Goal: Information Seeking & Learning: Learn about a topic

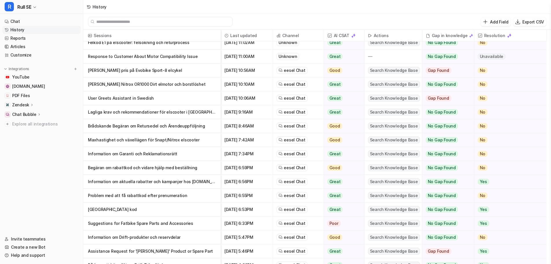
scroll to position [29, 0]
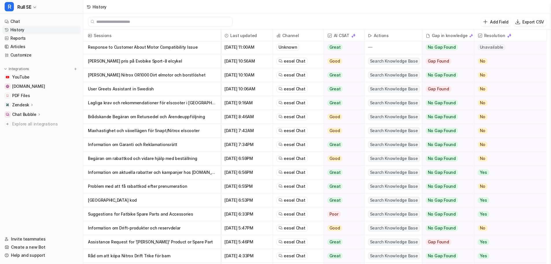
click at [142, 199] on p "[GEOGRAPHIC_DATA] kod" at bounding box center [152, 200] width 128 height 14
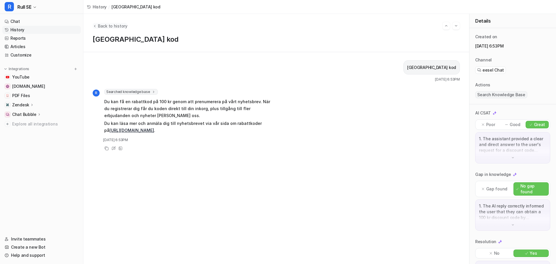
click at [99, 28] on span "Back to history" at bounding box center [113, 26] width 30 height 6
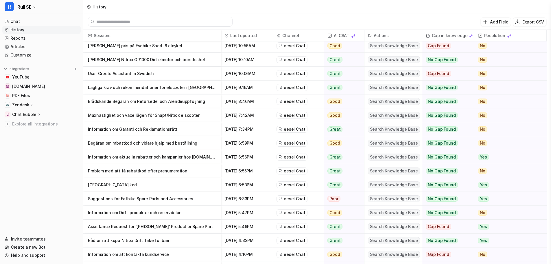
scroll to position [58, 0]
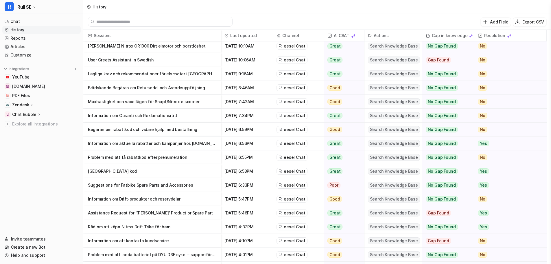
click at [146, 187] on p "Suggestions for Fatbike Spare Parts and Accessories" at bounding box center [152, 185] width 128 height 14
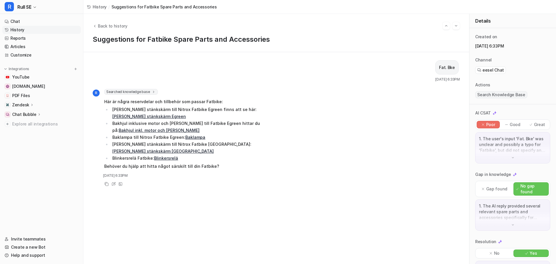
click at [94, 23] on div "Back to history" at bounding box center [276, 26] width 367 height 8
click at [97, 26] on button "Back to history" at bounding box center [110, 26] width 35 height 6
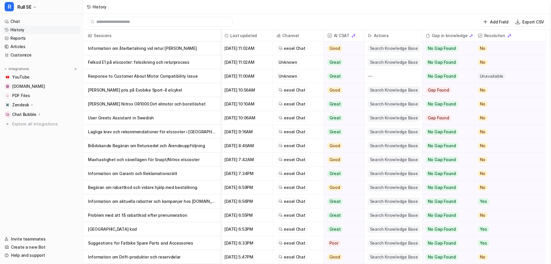
scroll to position [58, 0]
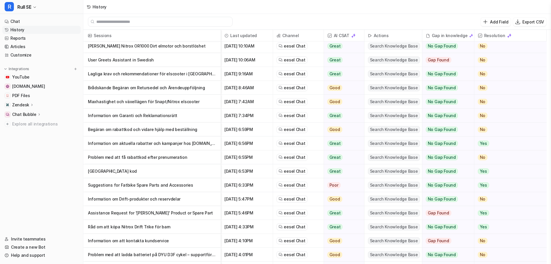
click at [128, 215] on p "Assistance Request for '[PERSON_NAME]' Product or Spare Part" at bounding box center [152, 213] width 128 height 14
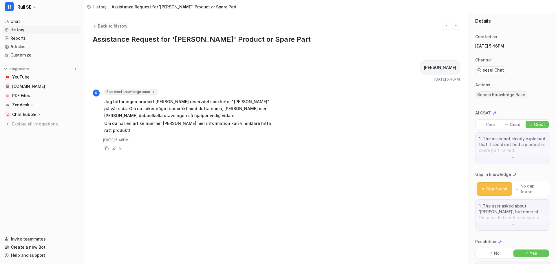
click at [97, 25] on button "Back to history" at bounding box center [110, 26] width 35 height 6
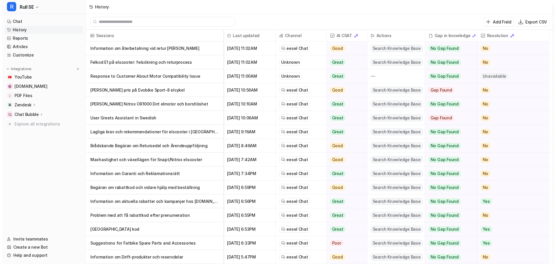
scroll to position [87, 0]
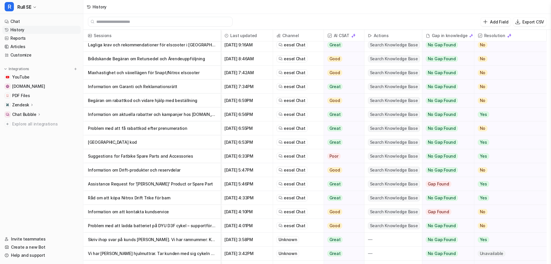
click at [119, 199] on p "Råd om att köpa Nitrox Drift Trike för barn" at bounding box center [152, 198] width 128 height 14
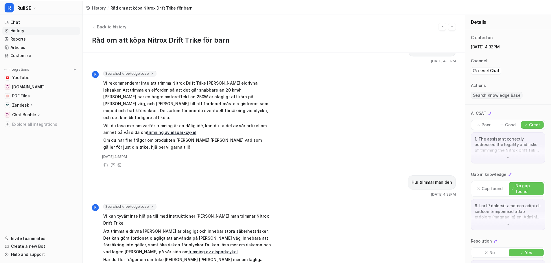
scroll to position [188, 0]
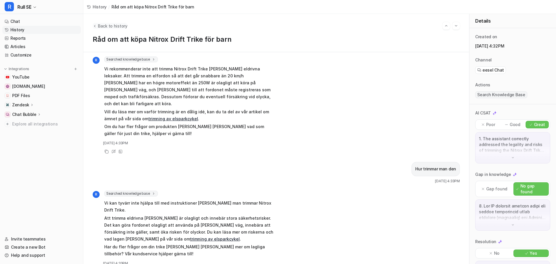
click at [100, 24] on span "Back to history" at bounding box center [113, 26] width 30 height 6
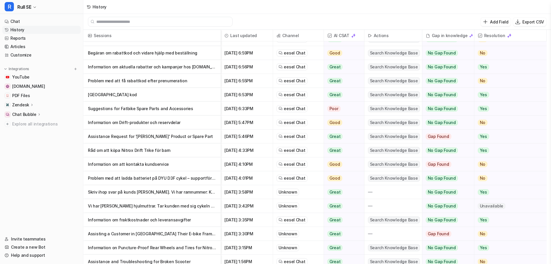
scroll to position [145, 0]
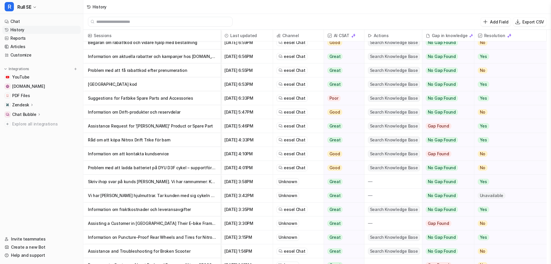
click at [142, 223] on p "Assisting a Customer in [GEOGRAPHIC_DATA] Their E-bike Frame Number After Theft" at bounding box center [152, 223] width 128 height 14
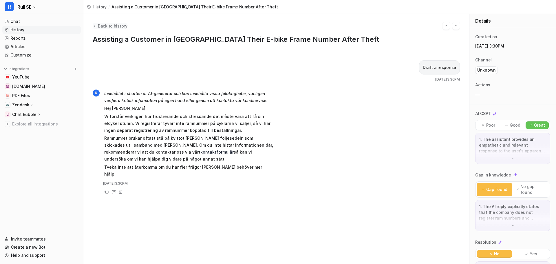
click at [101, 28] on span "Back to history" at bounding box center [113, 26] width 30 height 6
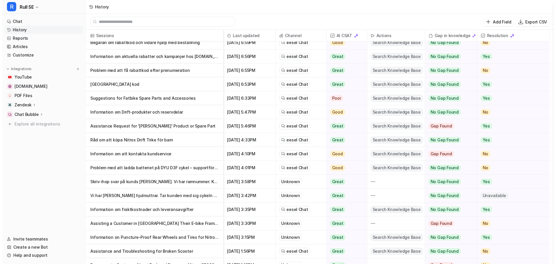
scroll to position [203, 0]
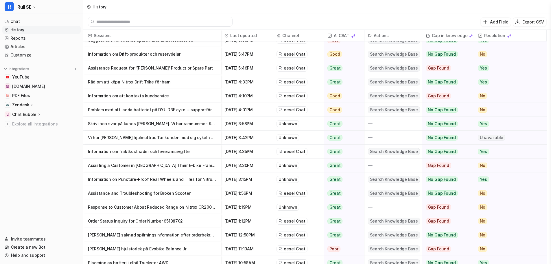
click at [106, 194] on p "Assistance and Troubleshooting for Broken Scooter" at bounding box center [152, 193] width 128 height 14
